Goal: Share content

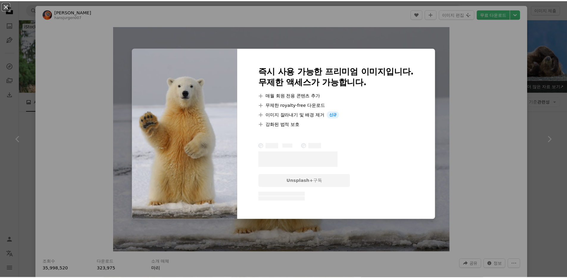
scroll to position [193, 0]
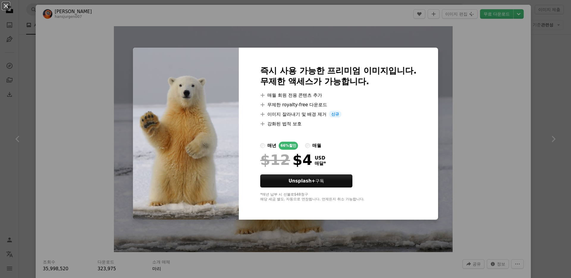
click at [444, 61] on div "An X shape 즉시 사용 가능한 프리미엄 이미지입니다. 무제한 액세스가 가능합니다. A plus sign 매월 회원 전용 콘텐츠 추가 A…" at bounding box center [285, 139] width 571 height 278
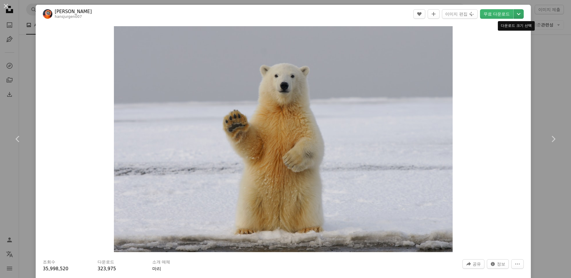
click at [517, 13] on icon "Chevron down" at bounding box center [519, 13] width 10 height 7
click at [485, 128] on dialog "An X shape Chevron left Chevron right [PERSON_NAME] hansjurgen007 A heart A plu…" at bounding box center [285, 139] width 571 height 278
click at [515, 264] on icon "More Actions" at bounding box center [517, 263] width 5 height 5
click at [479, 262] on dialog "An X shape Chevron left Chevron right [PERSON_NAME] hansjurgen007 A heart A plu…" at bounding box center [285, 139] width 571 height 278
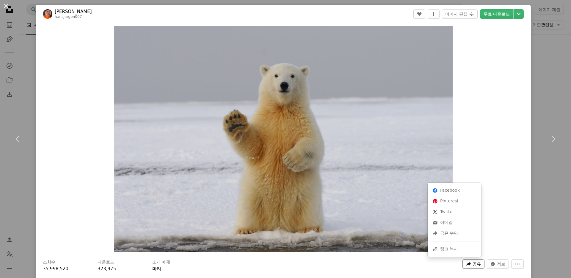
click at [478, 262] on button "A forward-right arrow 공유" at bounding box center [474, 264] width 22 height 10
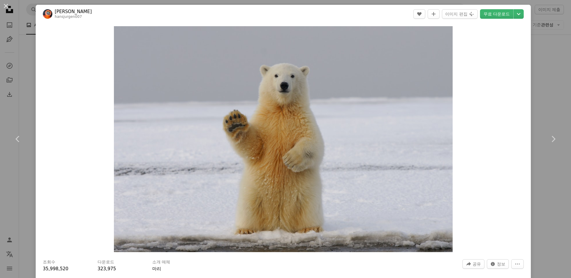
click at [505, 212] on dialog "An X shape Chevron left Chevron right [PERSON_NAME] hansjurgen007 A heart A plu…" at bounding box center [285, 139] width 571 height 278
click at [514, 13] on icon "Chevron down" at bounding box center [519, 13] width 10 height 7
click at [75, 45] on dialog "An X shape Chevron left Chevron right [PERSON_NAME] hansjurgen007 A heart A plu…" at bounding box center [285, 139] width 571 height 278
click at [7, 6] on button "An X shape" at bounding box center [5, 5] width 7 height 7
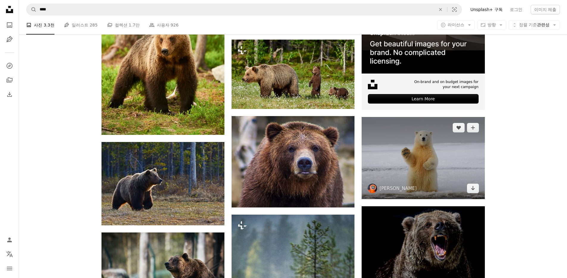
scroll to position [218, 0]
